Goal: Task Accomplishment & Management: Manage account settings

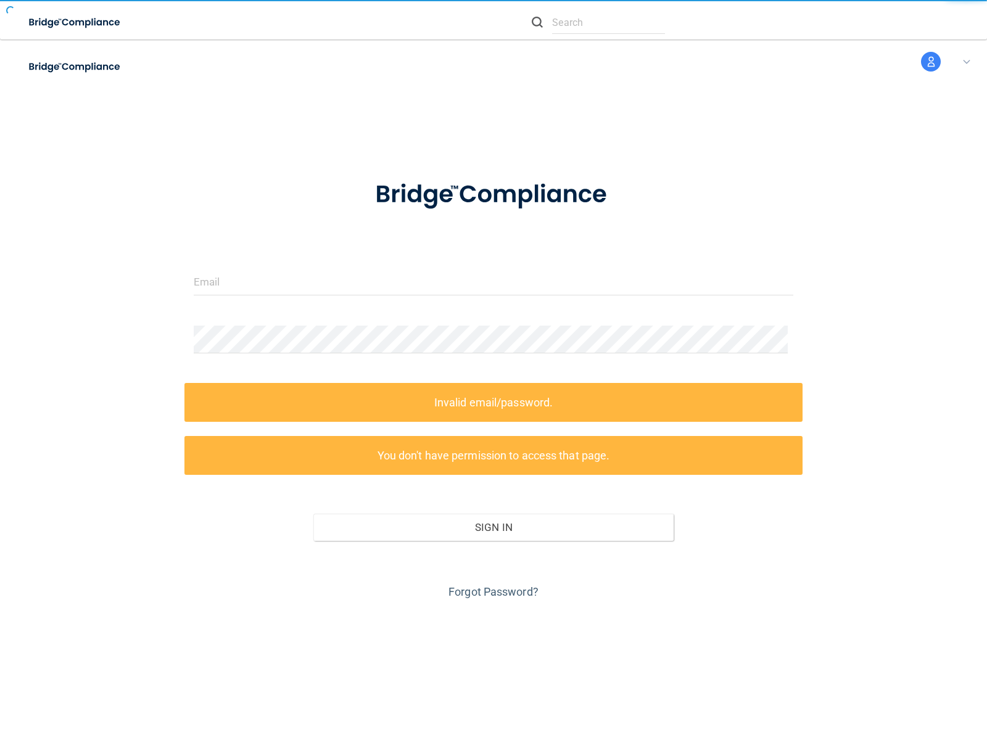
click at [494, 370] on form "Invalid email/password. You don't have permission to access that page. Sign In …" at bounding box center [494, 383] width 600 height 440
click at [91, 22] on img at bounding box center [76, 22] width 114 height 25
click at [91, 67] on img at bounding box center [76, 66] width 114 height 25
click at [599, 22] on input "text" at bounding box center [608, 22] width 113 height 23
type input "nessus_was_textg5e13tm3"
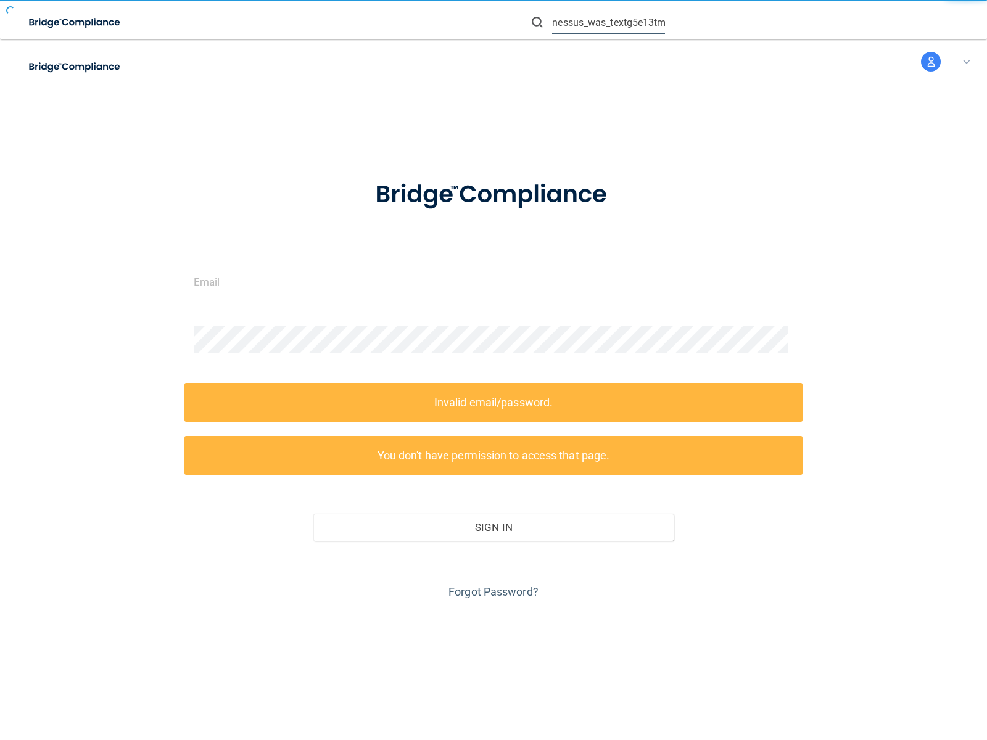
scroll to position [0, 6]
type input "nessus_was_textrpehitxz"
click at [537, 22] on img at bounding box center [537, 22] width 11 height 11
type input "nessus_was_text7fx09g35"
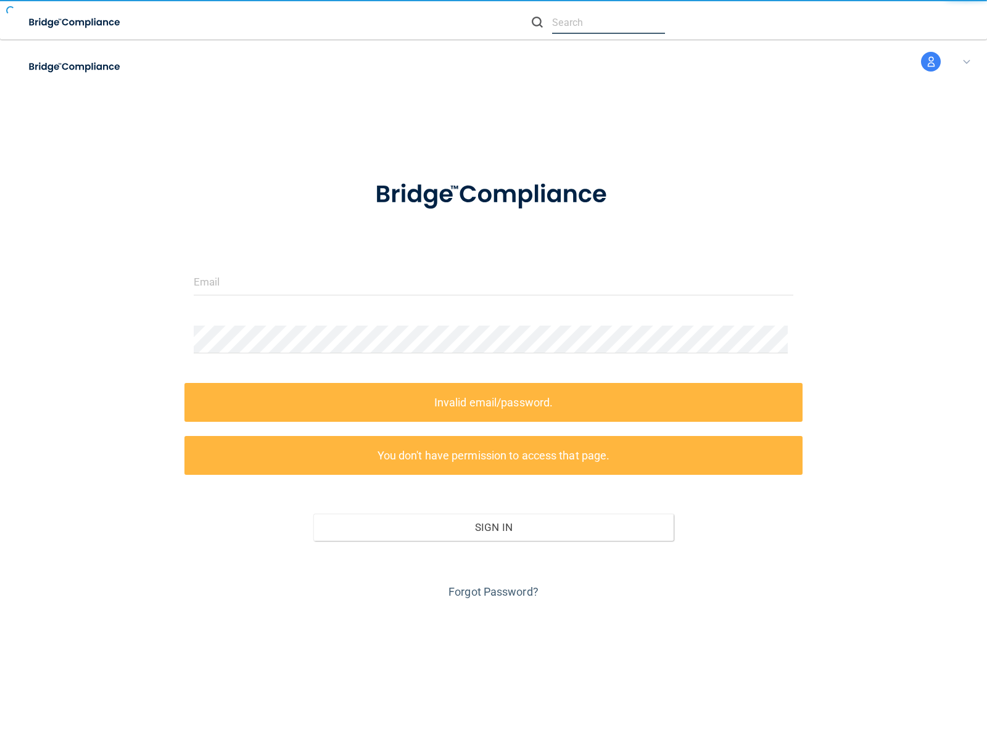
click at [608, 22] on input "text" at bounding box center [608, 22] width 113 height 23
type input "[EMAIL_ADDRESS][DOMAIN_NAME]"
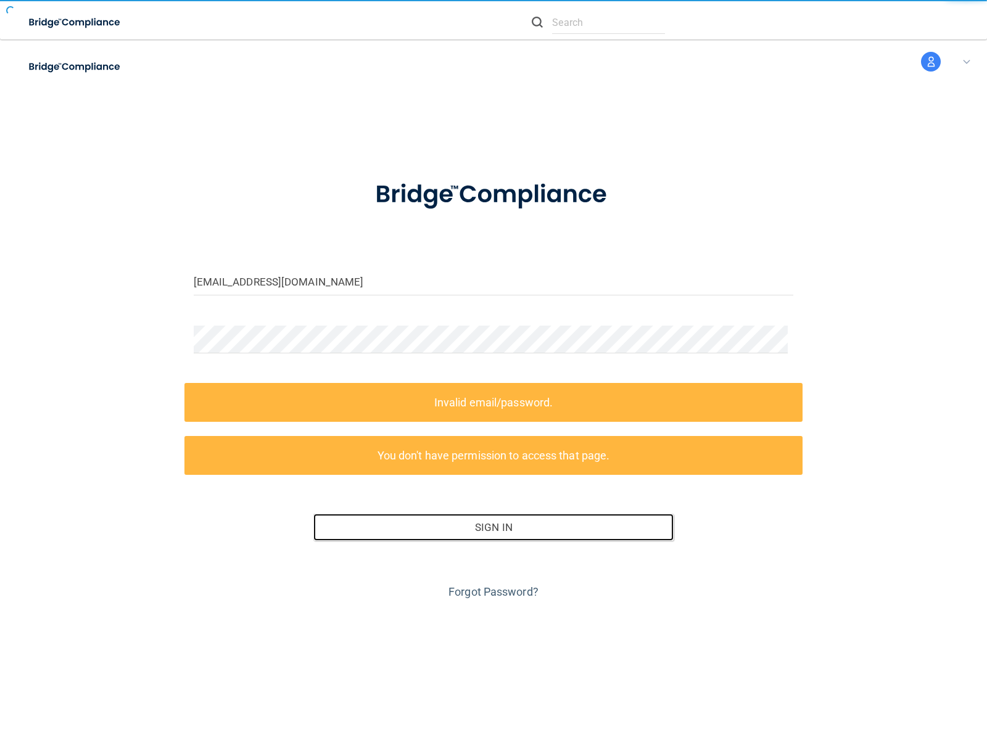
click at [489, 528] on button "Sign In" at bounding box center [493, 527] width 360 height 27
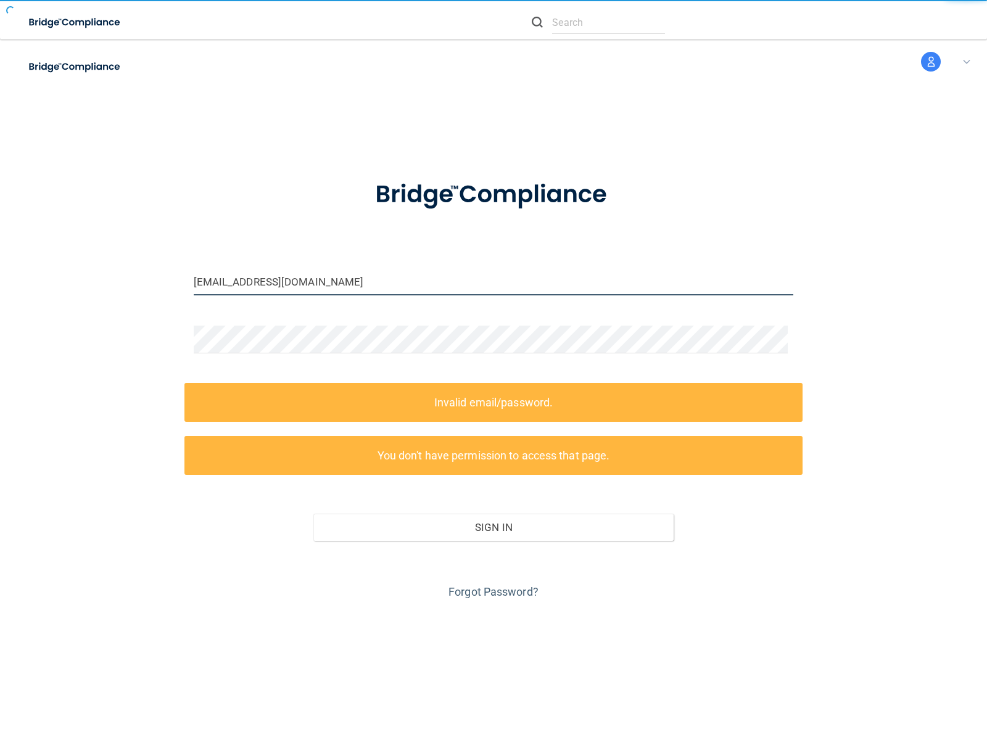
type input "wasscanxgzhp9u3@tenable.com"
click at [489, 281] on input "email" at bounding box center [494, 282] width 600 height 28
type input "nessus_was_text96xpv4m7"
type input "wasscanoucbqh5c@tenable.com"
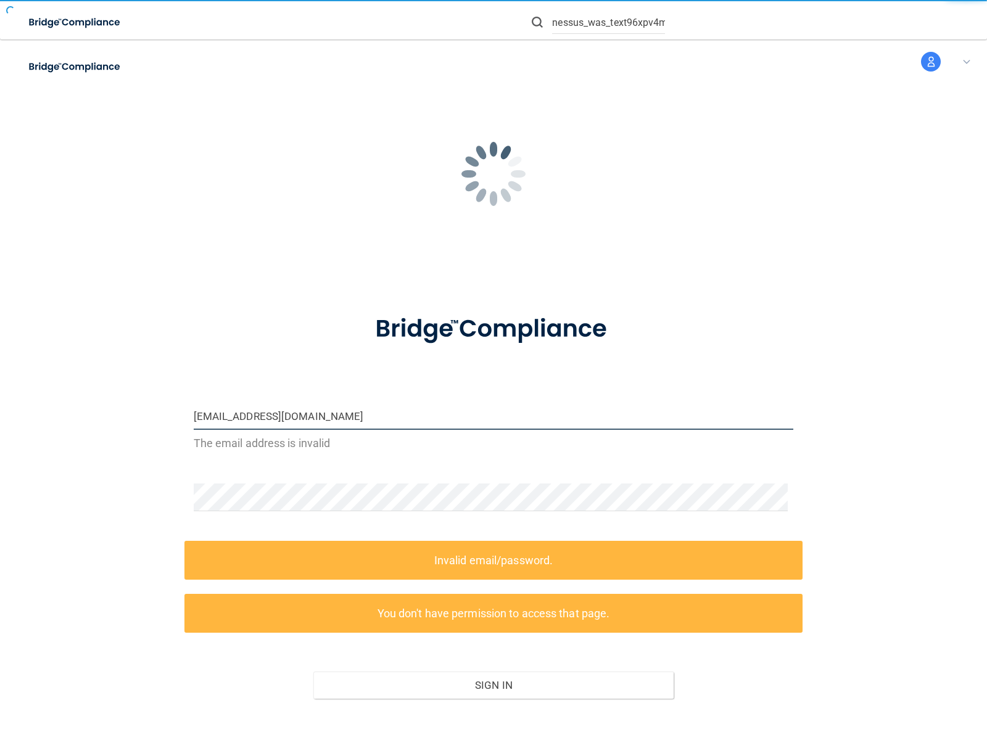
type input "wasscanqda8q12n@tenable.com"
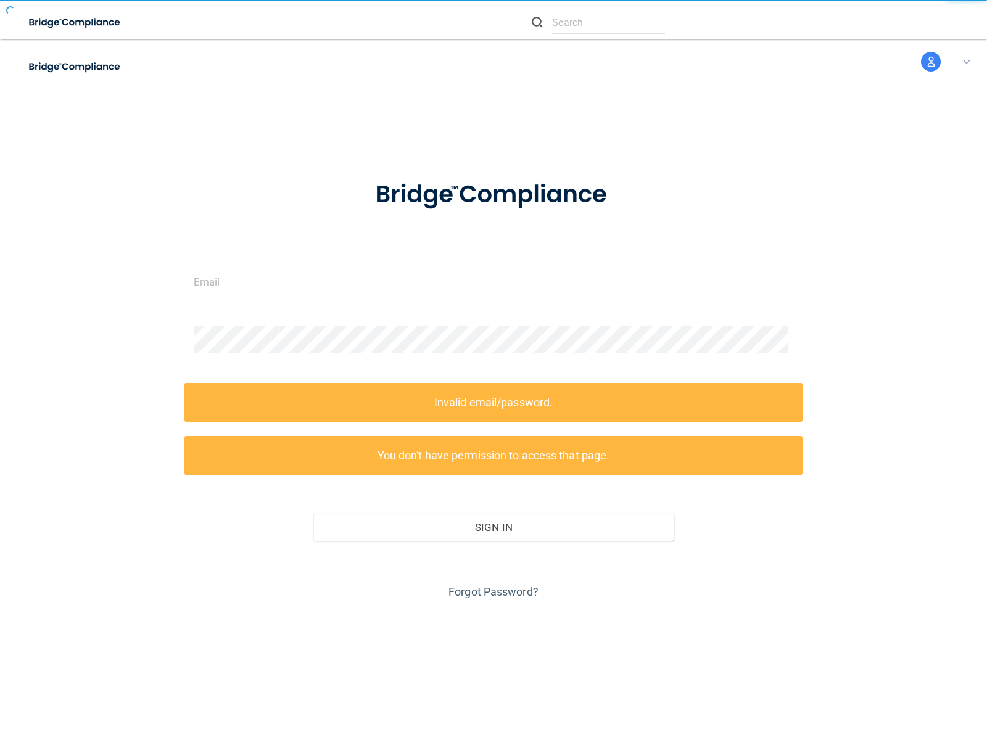
click at [489, 592] on link "Forgot Password?" at bounding box center [494, 592] width 90 height 13
click at [494, 370] on form "Invalid email/password. You don't have permission to access that page. Sign In …" at bounding box center [494, 383] width 600 height 440
